Goal: Task Accomplishment & Management: Manage account settings

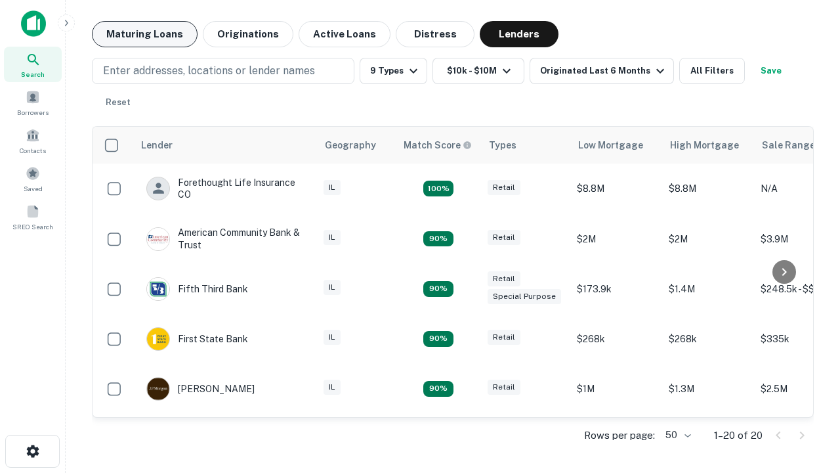
click at [144, 34] on button "Maturing Loans" at bounding box center [145, 34] width 106 height 26
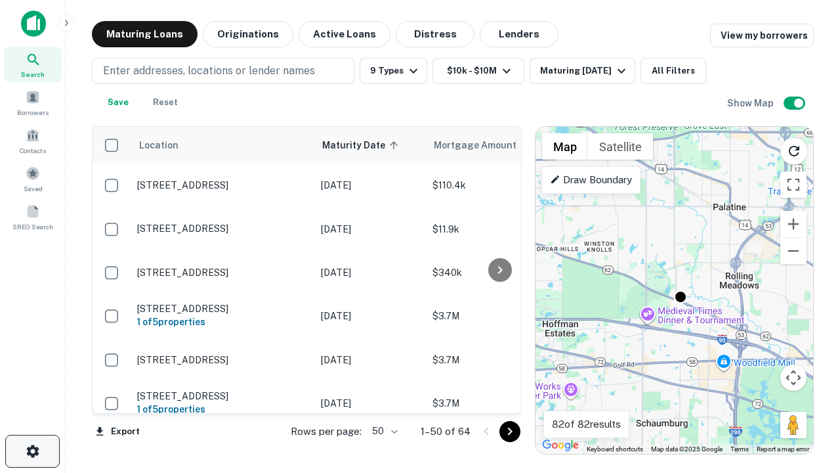
click at [32, 451] on icon "button" at bounding box center [33, 451] width 16 height 16
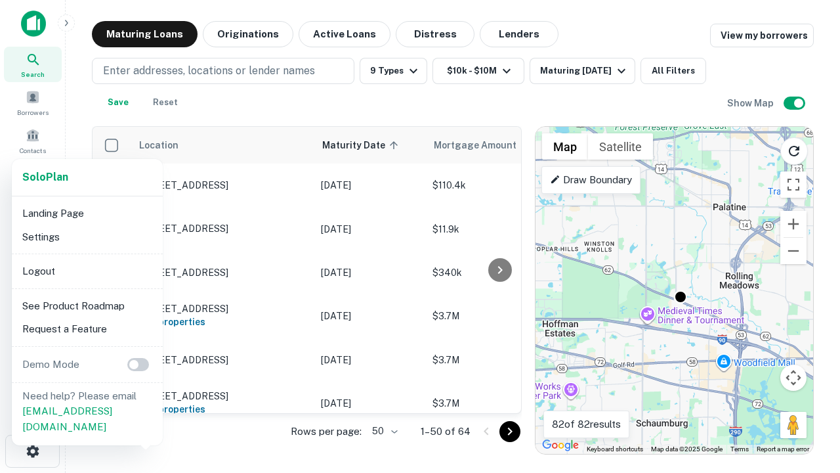
click at [87, 270] on li "Logout" at bounding box center [87, 271] width 140 height 24
